Goal: Task Accomplishment & Management: Use online tool/utility

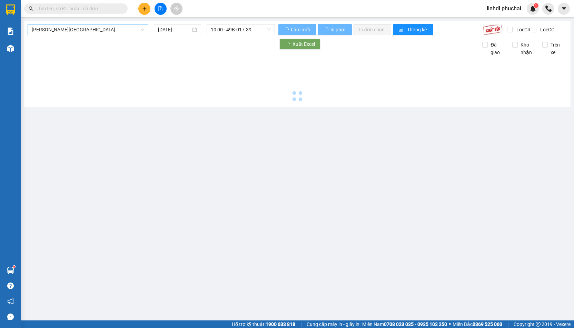
click at [91, 30] on span "[PERSON_NAME][GEOGRAPHIC_DATA]" at bounding box center [88, 29] width 112 height 10
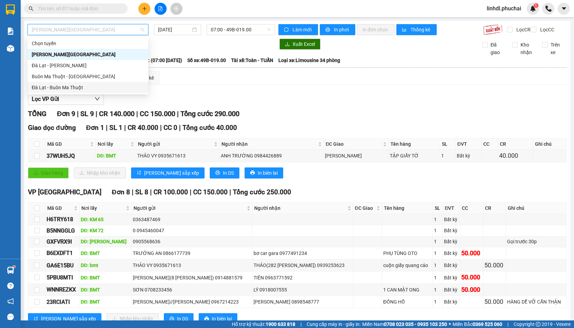
click at [70, 88] on div "Đà Lạt - Buôn Ma Thuột" at bounding box center [88, 88] width 112 height 8
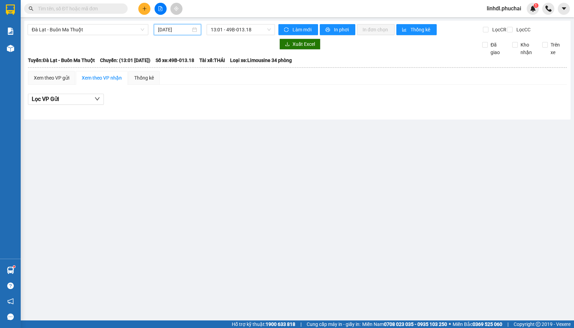
drag, startPoint x: 164, startPoint y: 28, endPoint x: 168, endPoint y: 28, distance: 3.8
click at [165, 28] on input "[DATE]" at bounding box center [174, 30] width 33 height 8
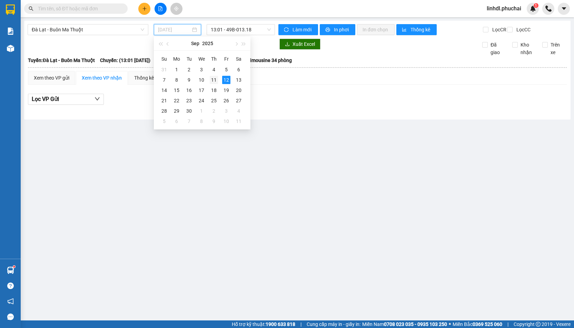
click at [213, 79] on div "11" at bounding box center [214, 80] width 8 height 8
type input "[DATE]"
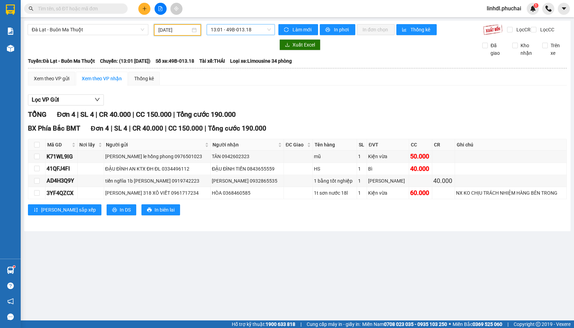
click at [242, 31] on span "13:01 - 49B-013.18" at bounding box center [241, 29] width 60 height 10
click at [243, 52] on div "13:01 - 49B-013.18" at bounding box center [238, 55] width 54 height 8
drag, startPoint x: 114, startPoint y: 27, endPoint x: 100, endPoint y: 42, distance: 20.1
click at [113, 28] on span "Đà Lạt - Buôn Ma Thuột" at bounding box center [88, 29] width 112 height 10
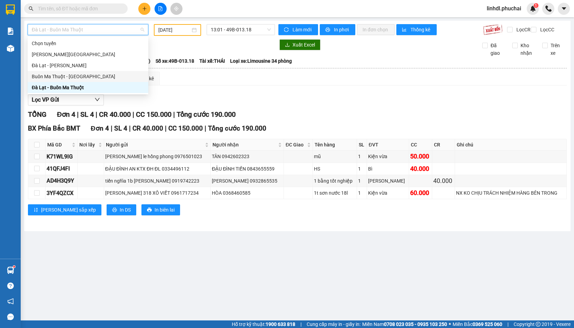
click at [78, 74] on div "Buôn Ma Thuột - [GEOGRAPHIC_DATA]" at bounding box center [88, 77] width 112 height 8
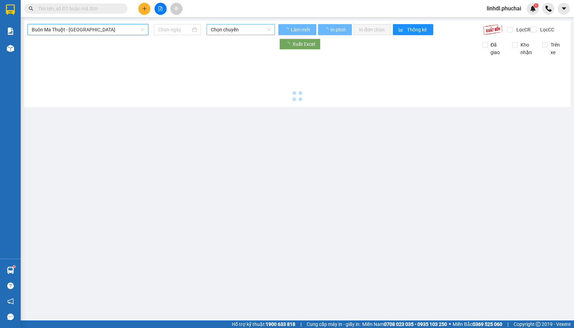
type input "[DATE]"
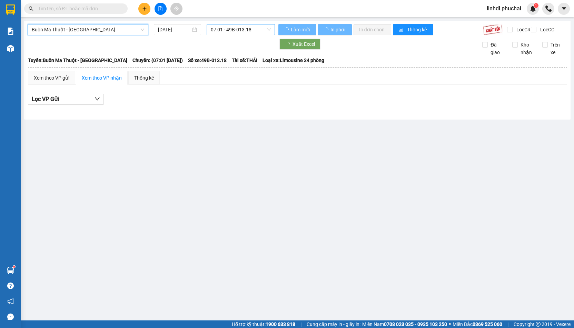
drag, startPoint x: 221, startPoint y: 30, endPoint x: 224, endPoint y: 29, distance: 3.5
click at [222, 30] on span "07:01 - 49B-013.18" at bounding box center [241, 29] width 60 height 10
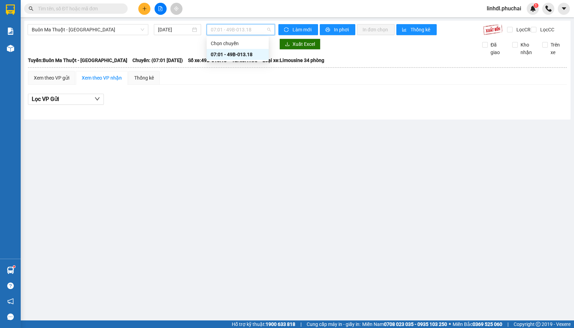
click at [238, 54] on div "07:01 - 49B-013.18" at bounding box center [238, 55] width 54 height 8
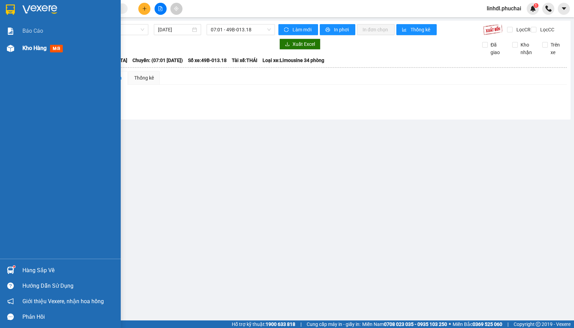
click at [12, 52] on img at bounding box center [10, 48] width 7 height 7
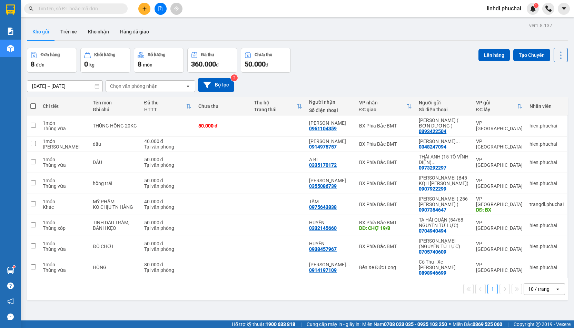
click at [365, 75] on div "[DATE] – [DATE] Press the down arrow key to interact with the calendar and sele…" at bounding box center [297, 85] width 541 height 24
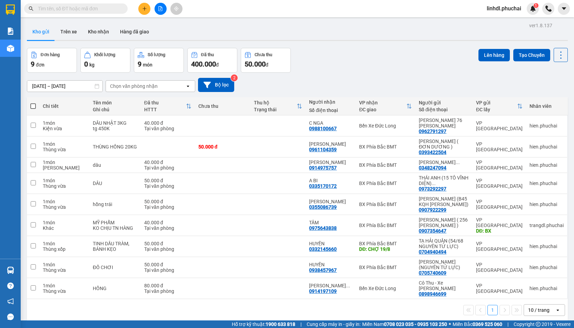
click at [36, 104] on th at bounding box center [33, 106] width 12 height 18
click at [34, 106] on span at bounding box center [33, 107] width 6 height 6
click at [33, 103] on input "checkbox" at bounding box center [33, 103] width 0 height 0
checkbox input "true"
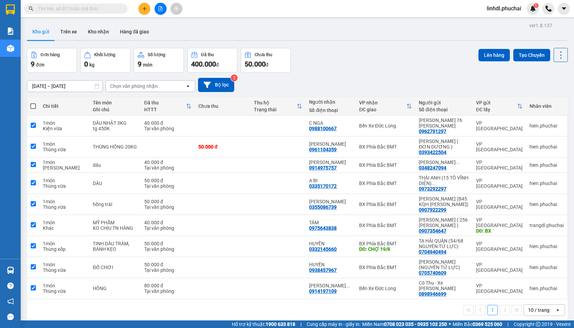
checkbox input "true"
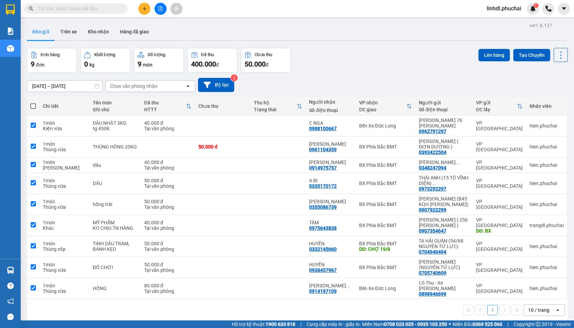
checkbox input "true"
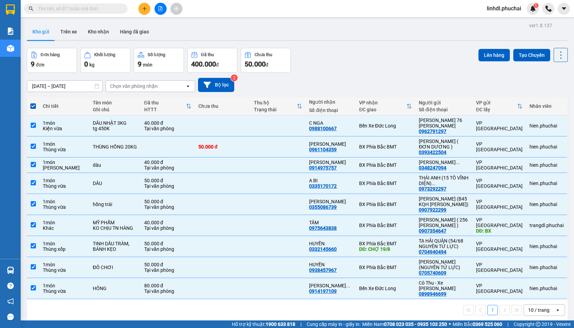
scroll to position [32, 0]
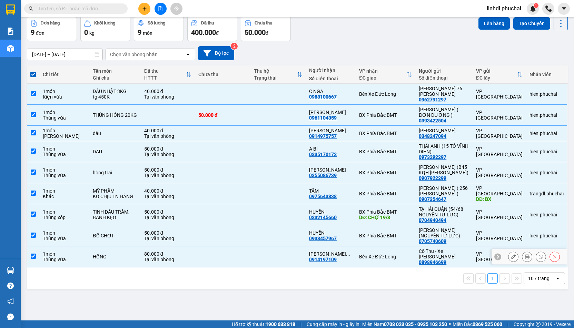
click at [115, 256] on td "HỒNG" at bounding box center [114, 257] width 51 height 21
checkbox input "false"
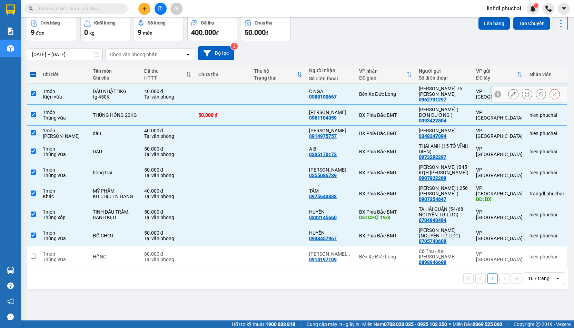
click at [235, 89] on td at bounding box center [223, 94] width 56 height 21
checkbox input "false"
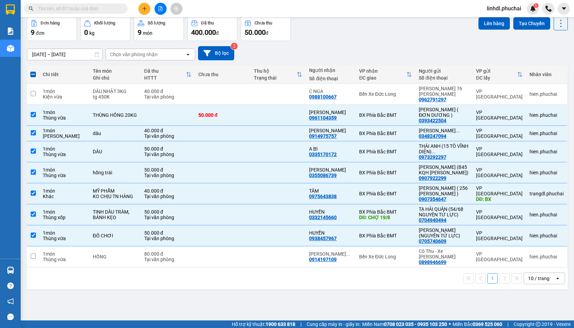
click at [485, 20] on button "Lên hàng" at bounding box center [494, 23] width 31 height 12
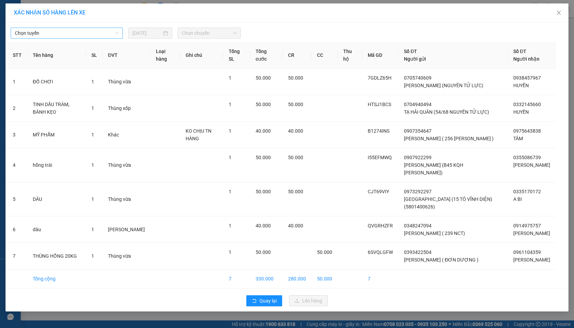
click at [97, 34] on span "Chọn tuyến" at bounding box center [67, 33] width 104 height 10
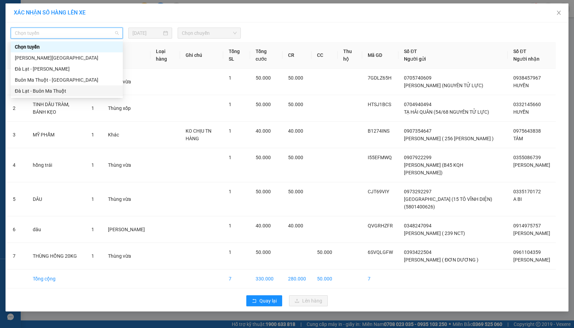
click at [36, 89] on div "Đà Lạt - Buôn Ma Thuột" at bounding box center [67, 91] width 104 height 8
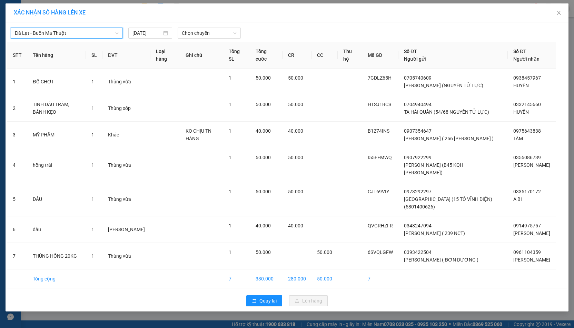
drag, startPoint x: 198, startPoint y: 35, endPoint x: 229, endPoint y: 39, distance: 31.0
click at [201, 35] on span "Chọn chuyến" at bounding box center [209, 33] width 55 height 10
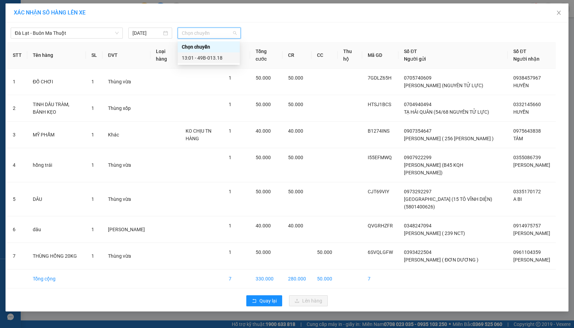
click at [232, 55] on div "13:01 - 49B-013.18" at bounding box center [209, 58] width 54 height 8
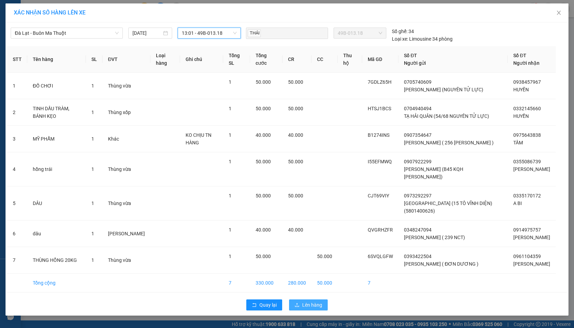
click at [316, 302] on span "Lên hàng" at bounding box center [312, 306] width 20 height 8
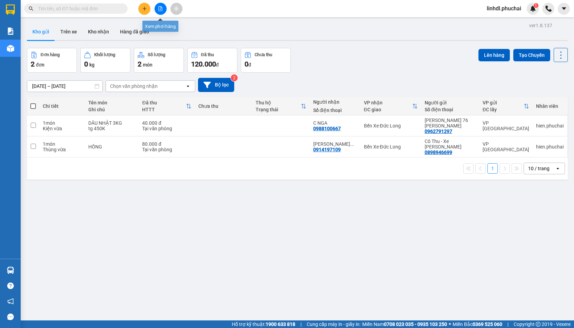
click at [159, 9] on icon "file-add" at bounding box center [160, 8] width 5 height 5
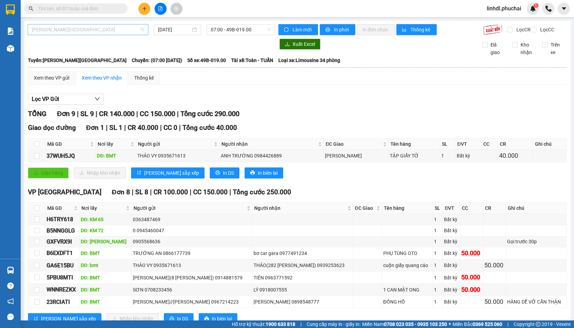
click at [82, 29] on span "[PERSON_NAME][GEOGRAPHIC_DATA]" at bounding box center [88, 29] width 112 height 10
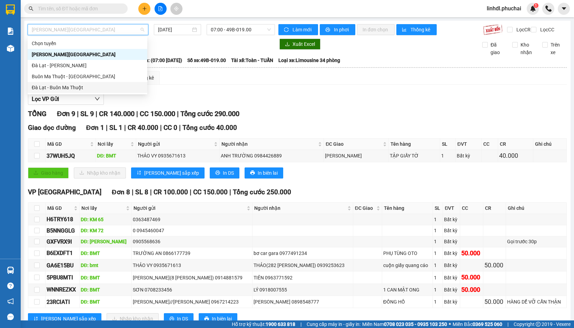
click at [52, 87] on div "Đà Lạt - Buôn Ma Thuột" at bounding box center [87, 88] width 111 height 8
type input "[DATE]"
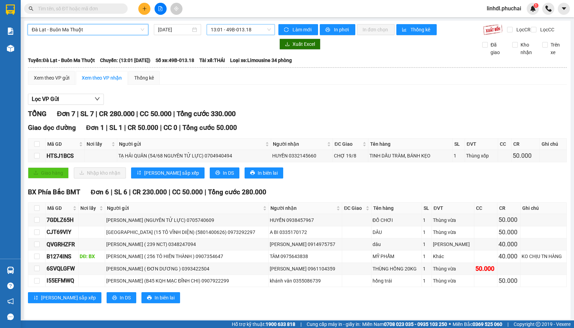
click at [236, 30] on span "13:01 - 49B-013.18" at bounding box center [241, 29] width 60 height 10
click at [254, 54] on div "13:01 - 49B-013.18" at bounding box center [236, 55] width 54 height 8
click at [295, 31] on span "Làm mới" at bounding box center [303, 30] width 20 height 8
click at [335, 29] on span "In phơi" at bounding box center [342, 30] width 16 height 8
